Goal: Task Accomplishment & Management: Manage account settings

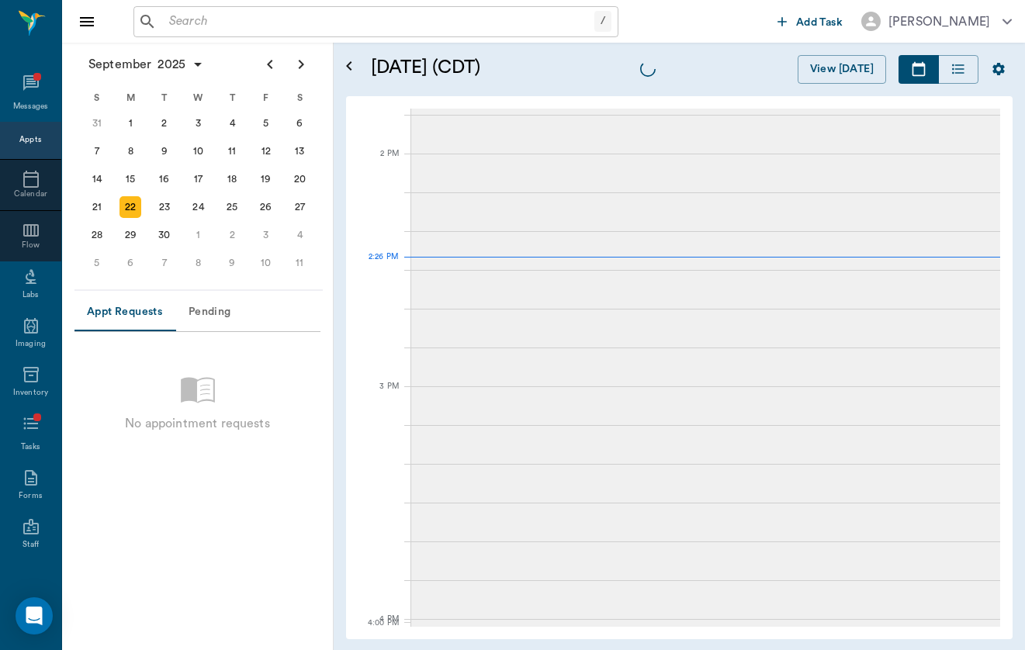
scroll to position [1399, 0]
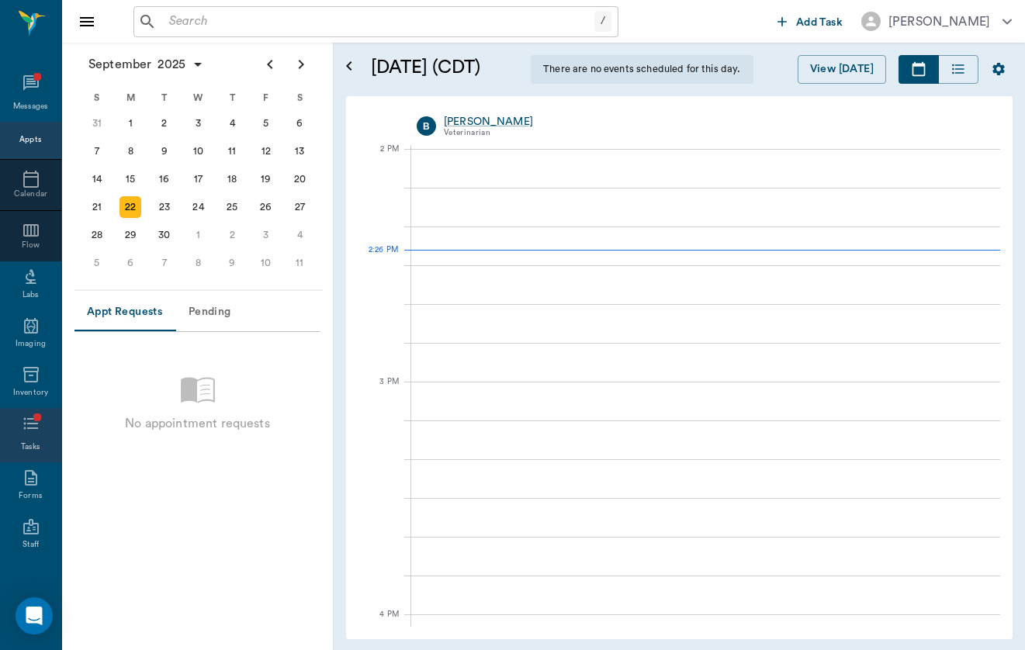
click at [24, 428] on icon at bounding box center [31, 423] width 19 height 19
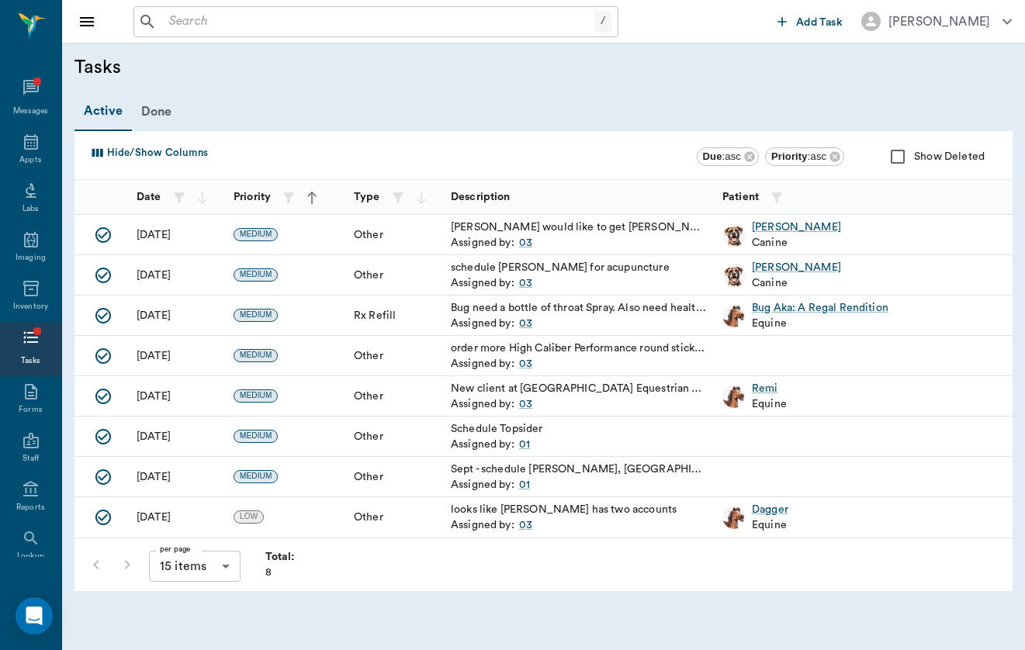
click at [573, 317] on div "Assigned by: 03" at bounding box center [579, 324] width 256 height 16
click at [521, 316] on div "03" at bounding box center [525, 324] width 13 height 16
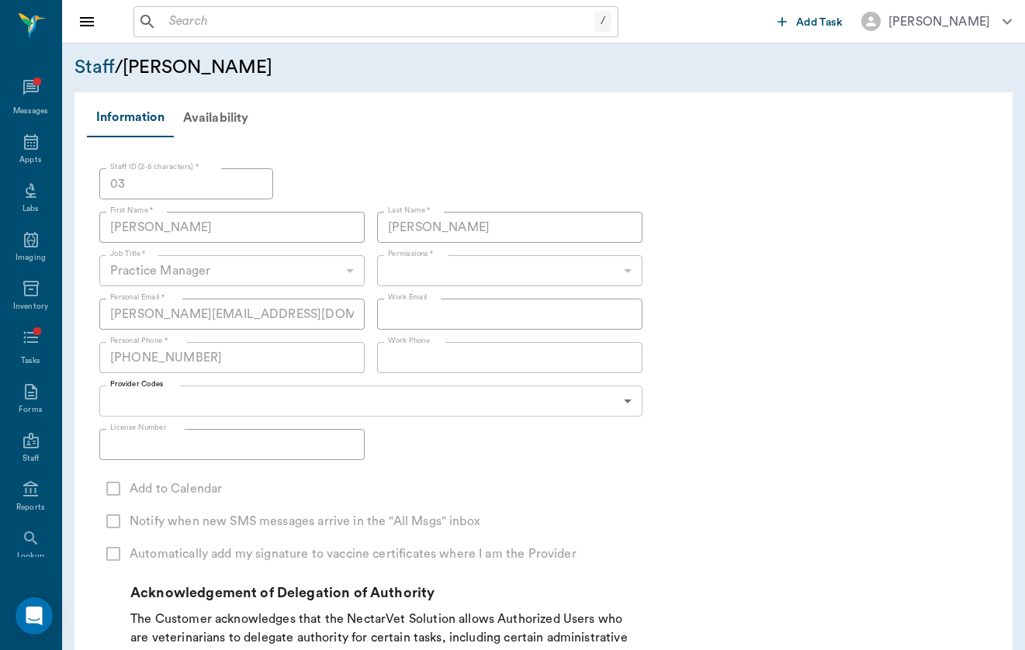
type input "6465b3ec318457f2b453253e"
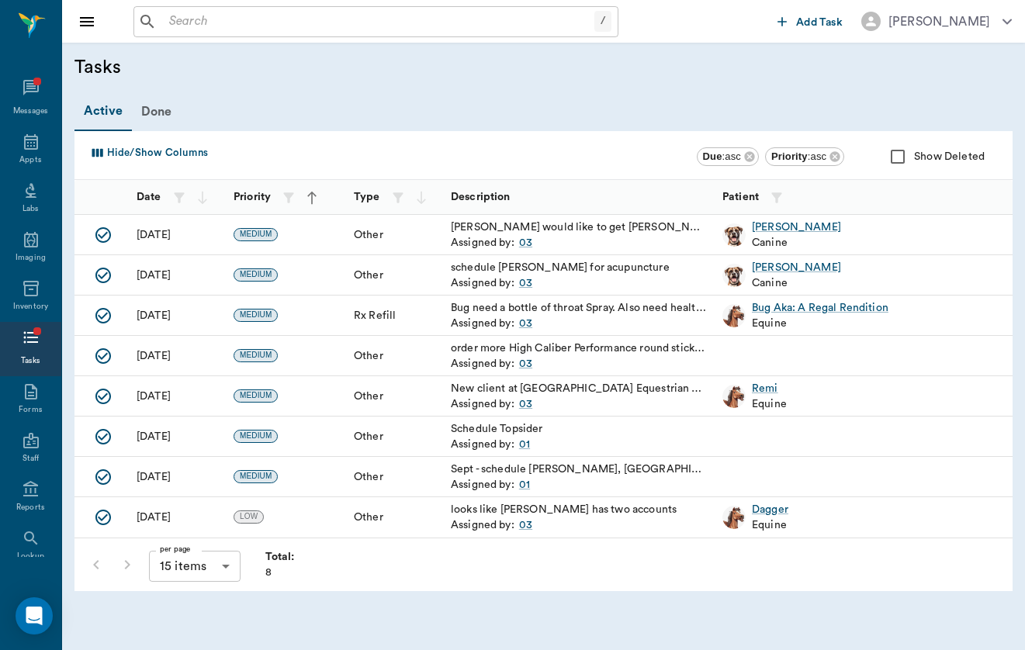
click at [106, 234] on icon "Mark Done" at bounding box center [103, 235] width 16 height 16
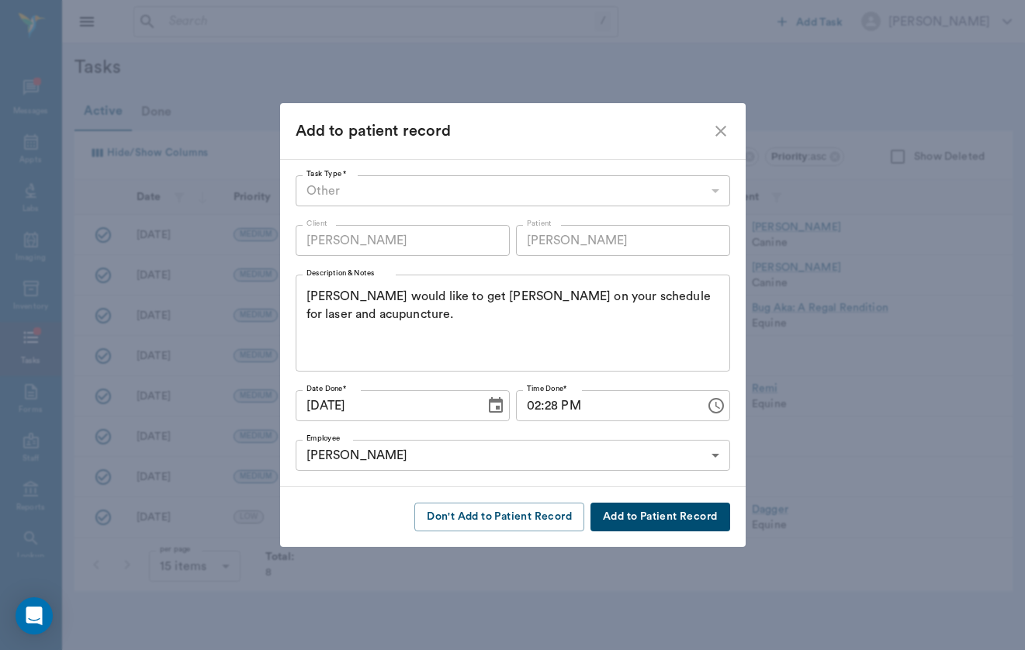
click at [715, 134] on icon "close" at bounding box center [720, 131] width 11 height 11
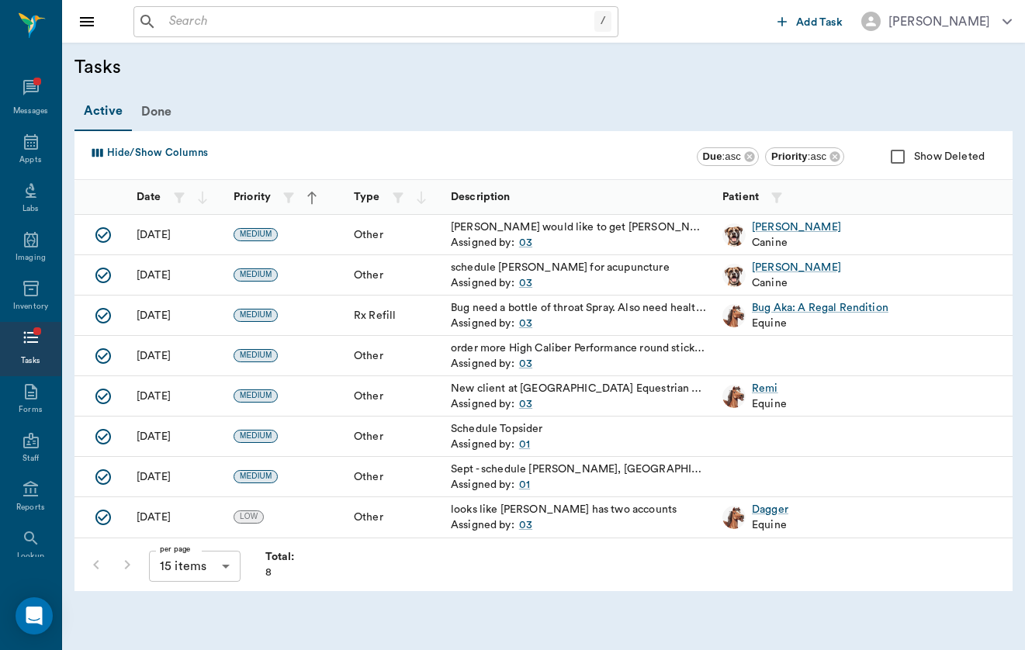
click at [109, 273] on icon "Mark Done" at bounding box center [103, 275] width 19 height 19
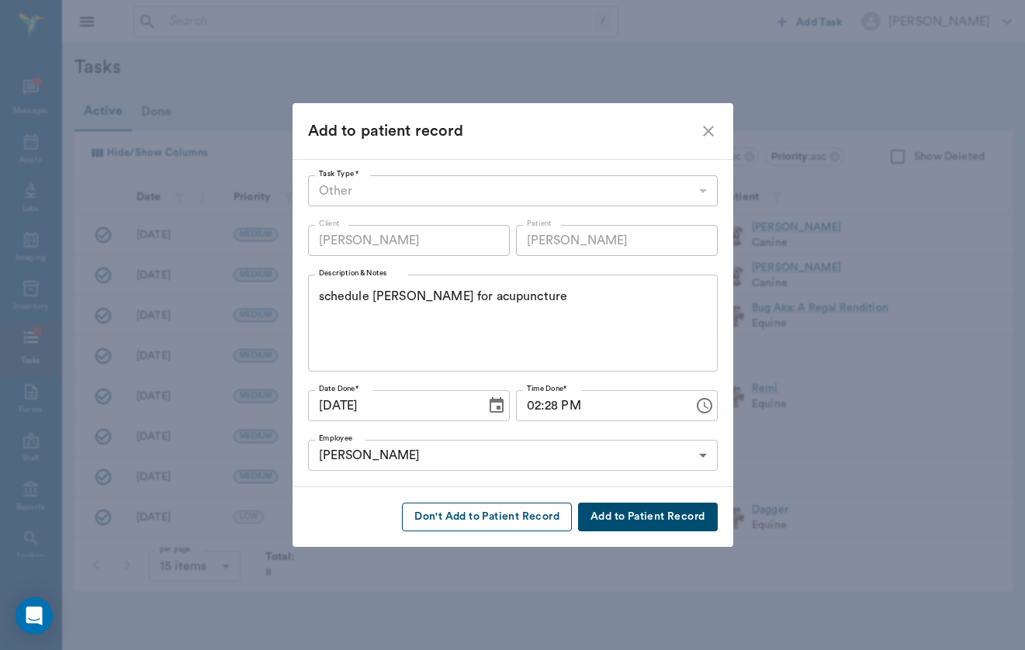
click at [500, 511] on button "Don't Add to Patient Record" at bounding box center [487, 517] width 170 height 29
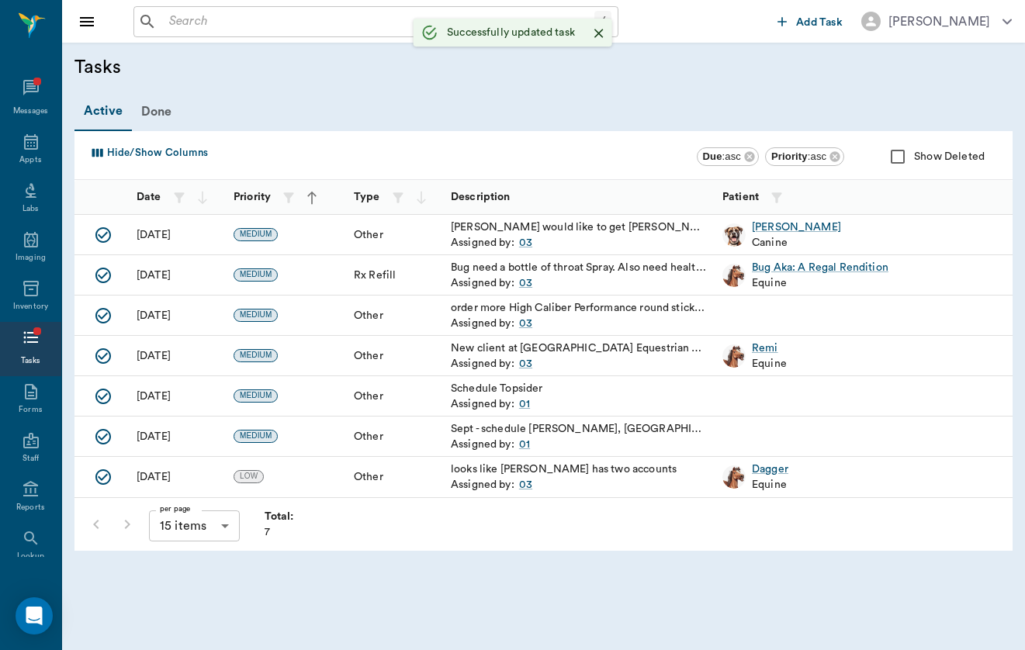
click at [599, 317] on div "Assigned by: 03" at bounding box center [579, 324] width 256 height 16
click at [597, 312] on div "order more High Caliber Performance round stickers" at bounding box center [579, 308] width 256 height 16
click at [455, 310] on div "order more High Caliber Performance round stickers" at bounding box center [579, 308] width 256 height 16
click at [503, 304] on div "order more High Caliber Performance round stickers" at bounding box center [579, 308] width 256 height 16
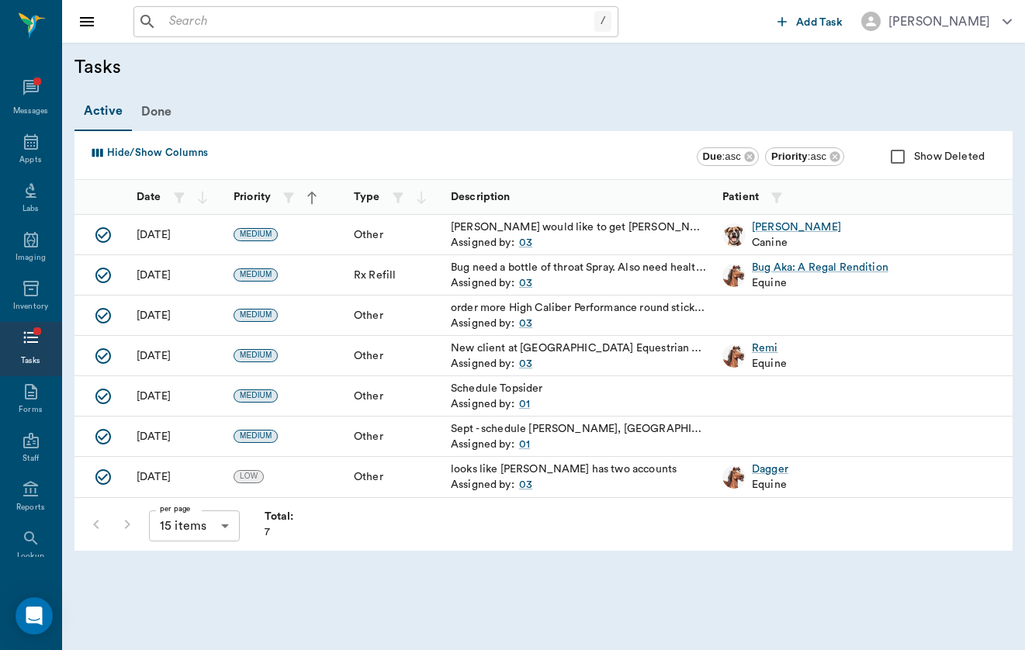
click at [248, 315] on span "MEDIUM" at bounding box center [255, 315] width 43 height 11
click at [146, 315] on div "[DATE]" at bounding box center [154, 316] width 34 height 16
drag, startPoint x: 147, startPoint y: 317, endPoint x: 280, endPoint y: 317, distance: 132.7
click at [280, 317] on div "[DATE] MEDIUM Other order more High Caliber Performance round stickers Assigned…" at bounding box center [789, 316] width 1430 height 40
click at [280, 317] on div "MEDIUM" at bounding box center [286, 316] width 120 height 40
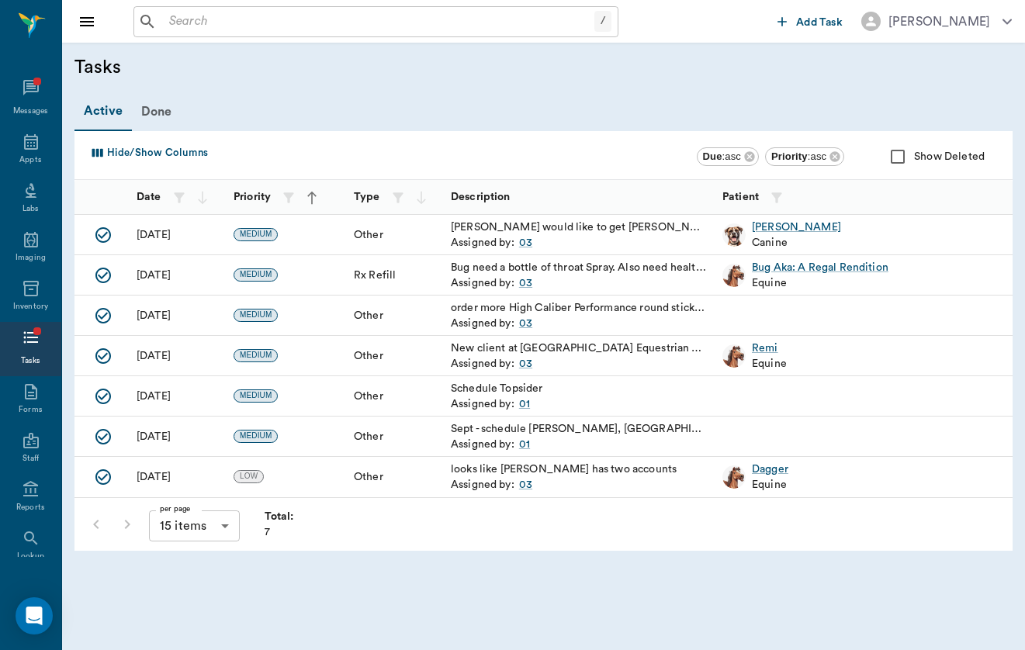
click at [280, 317] on div "MEDIUM" at bounding box center [286, 316] width 120 height 40
click at [777, 318] on div at bounding box center [882, 316] width 334 height 40
click at [500, 338] on div "New client at [GEOGRAPHIC_DATA] Equestrian Center Add to calendar [PERSON_NAME]…" at bounding box center [579, 356] width 272 height 40
click at [491, 353] on div "New client at [GEOGRAPHIC_DATA] Equestrian Center Add to calendar [PERSON_NAME]…" at bounding box center [579, 349] width 256 height 16
click at [102, 355] on icon "Mark Done" at bounding box center [101, 356] width 19 height 19
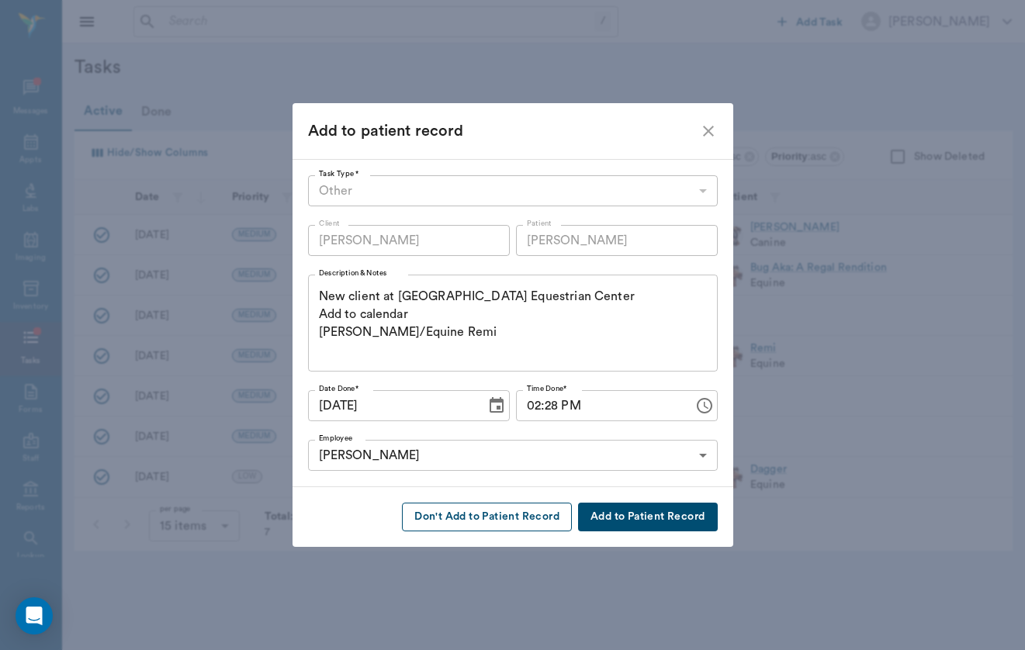
click at [521, 513] on button "Don't Add to Patient Record" at bounding box center [487, 517] width 170 height 29
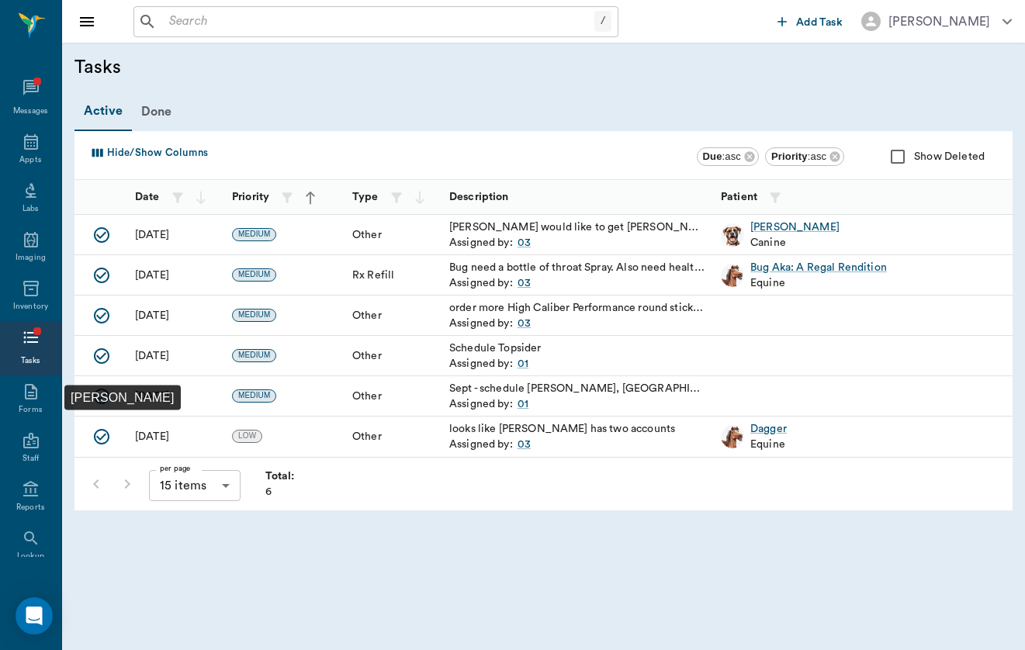
click at [104, 435] on icon "Mark Done" at bounding box center [102, 437] width 16 height 16
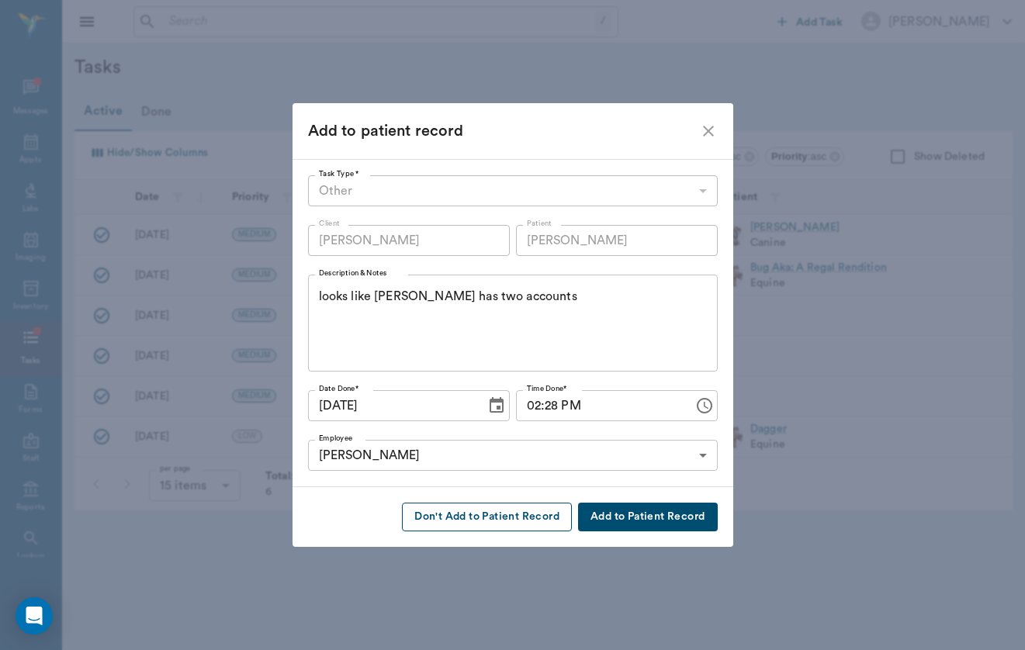
click at [509, 521] on button "Don't Add to Patient Record" at bounding box center [487, 517] width 170 height 29
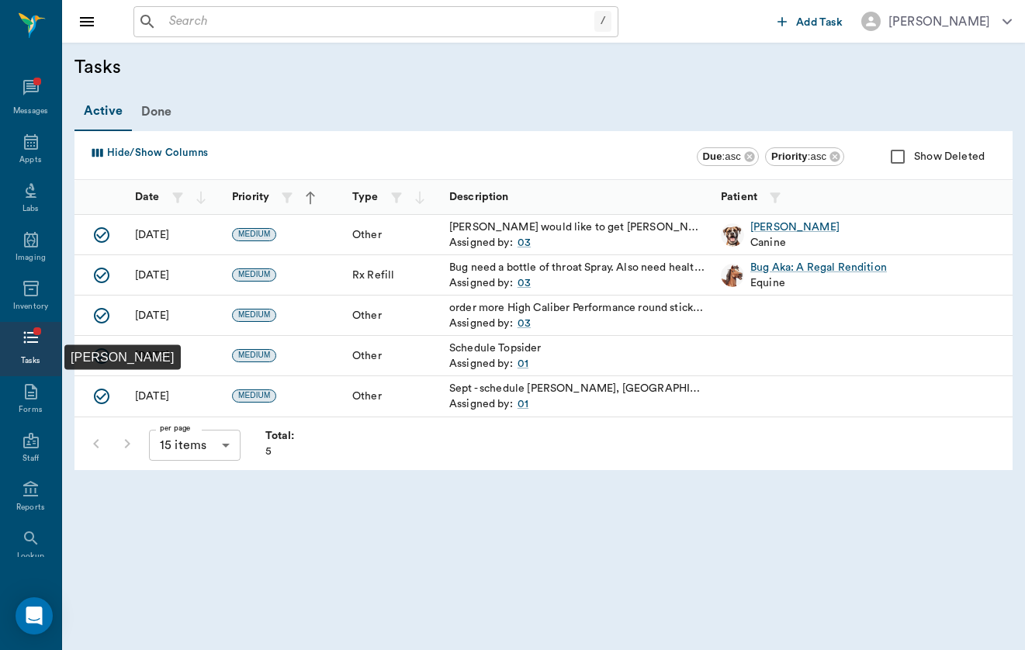
click at [109, 393] on icon "Mark Done" at bounding box center [101, 396] width 19 height 19
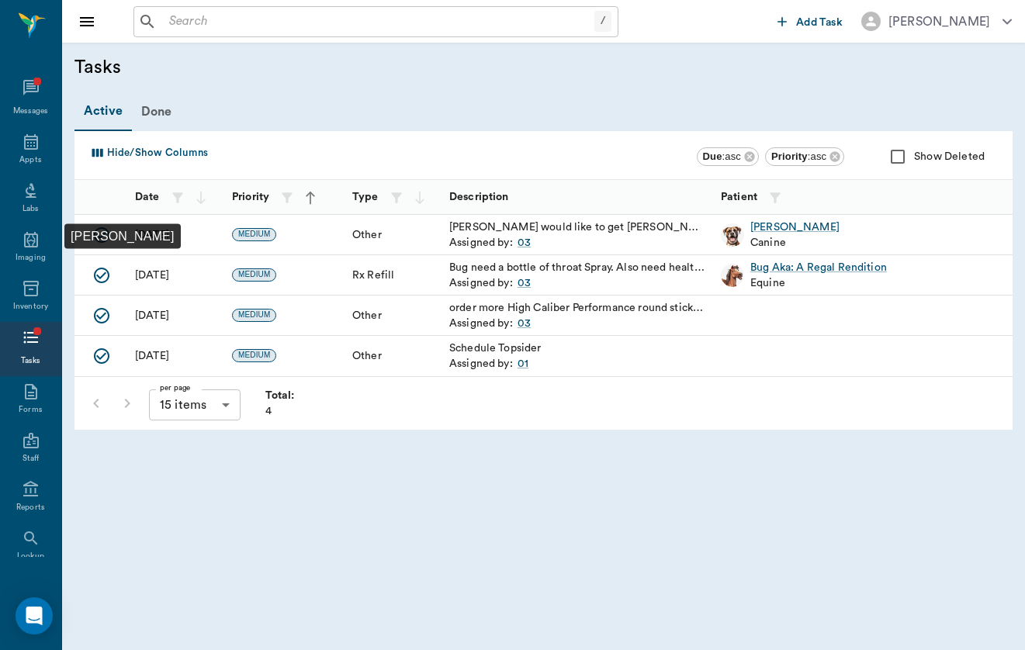
click at [101, 279] on icon "Mark Done" at bounding box center [101, 275] width 19 height 19
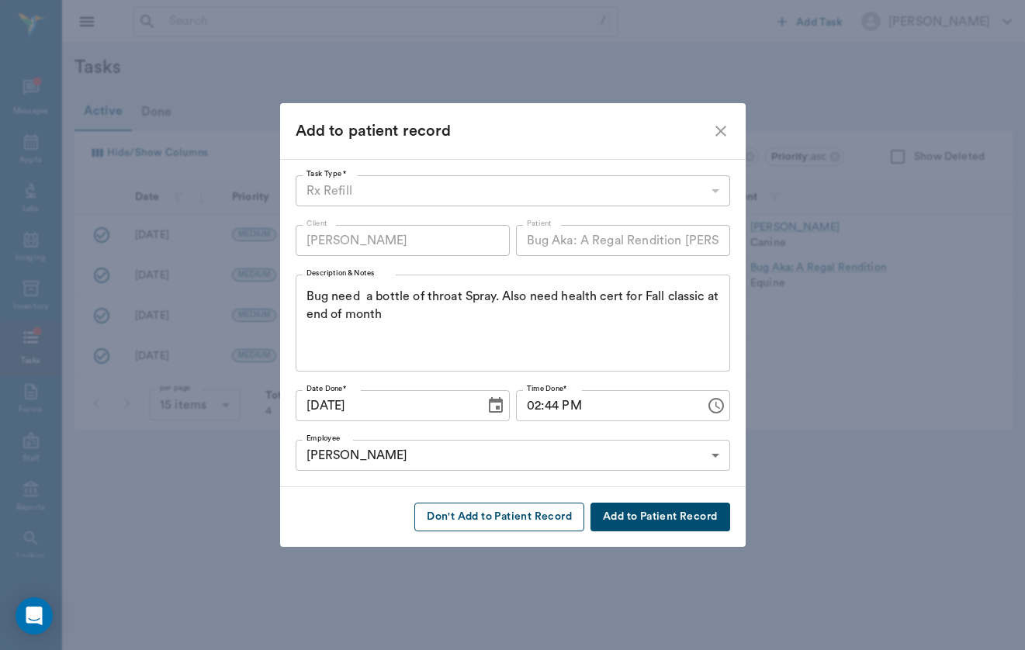
click at [483, 517] on button "Don't Add to Patient Record" at bounding box center [499, 517] width 170 height 29
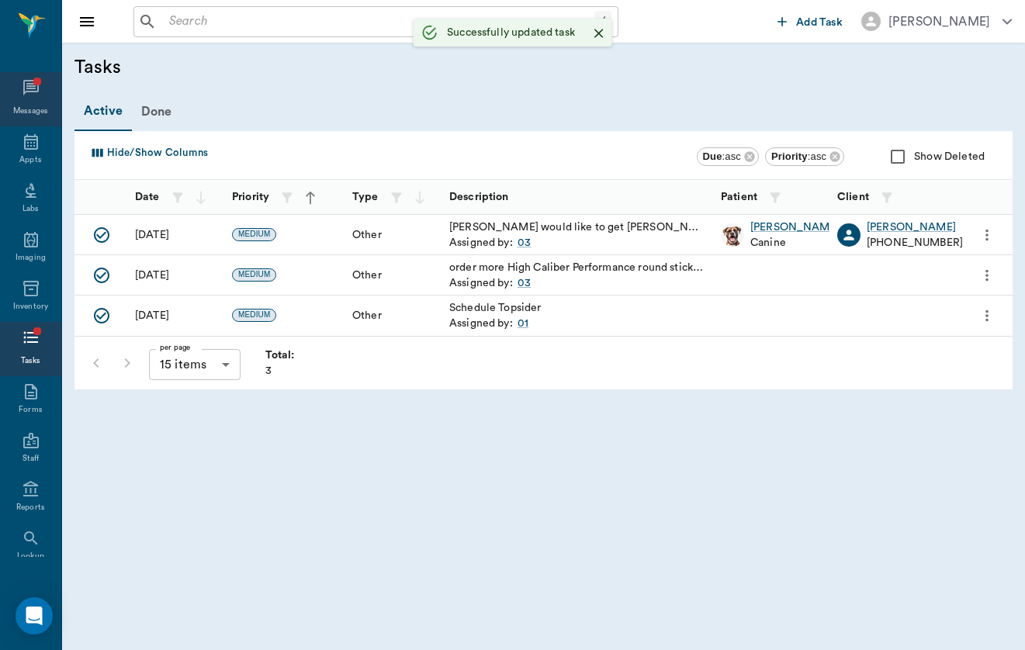
click at [35, 119] on div "Messages" at bounding box center [30, 99] width 61 height 54
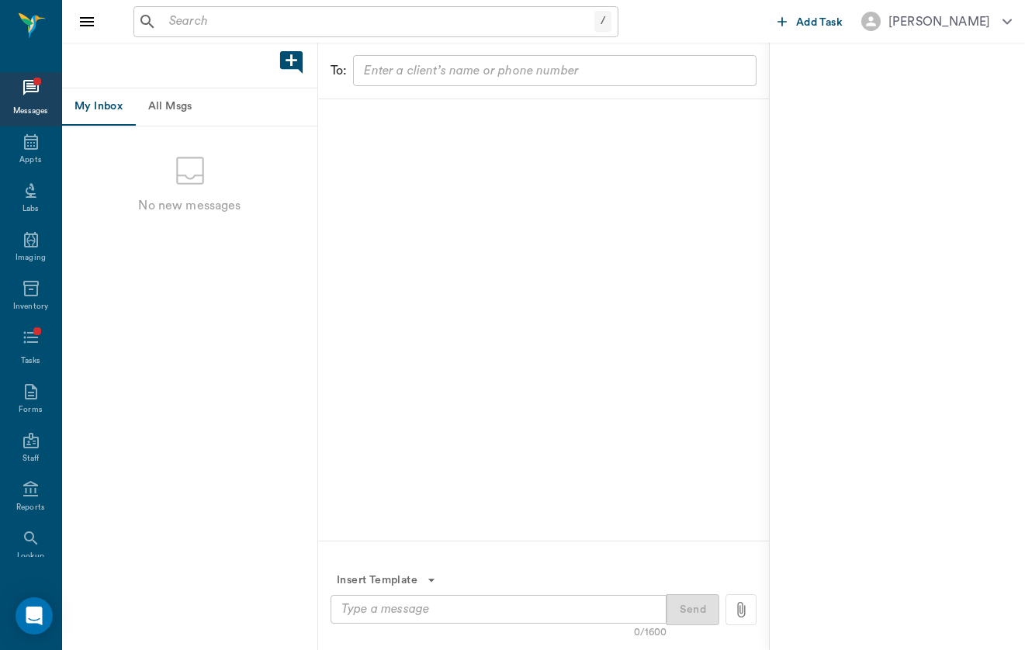
click at [366, 29] on input "text" at bounding box center [378, 22] width 431 height 22
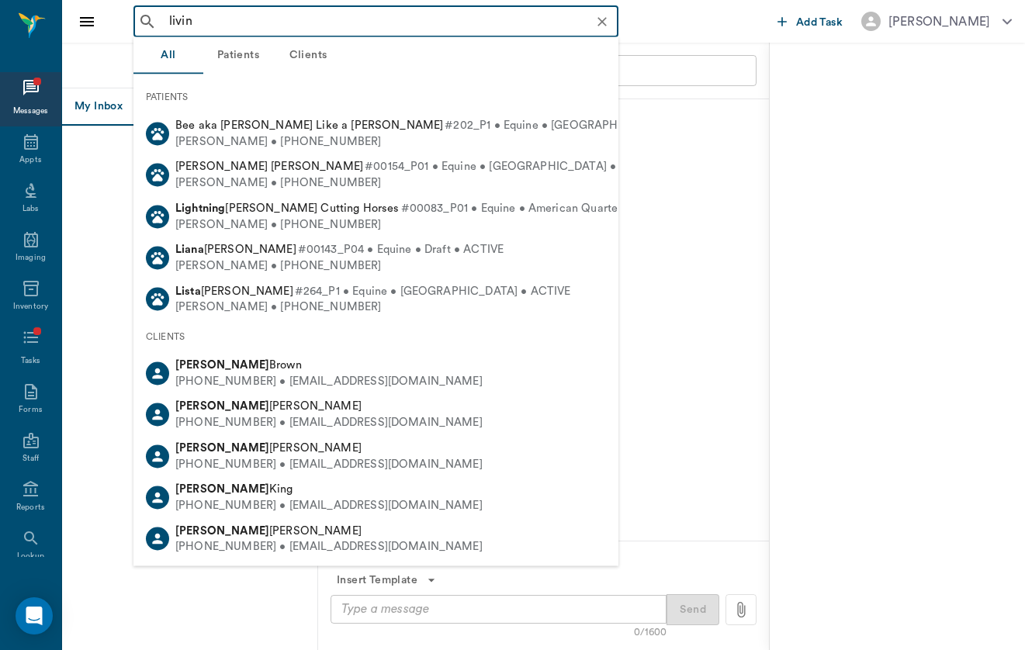
type input "living"
